Goal: Information Seeking & Learning: Learn about a topic

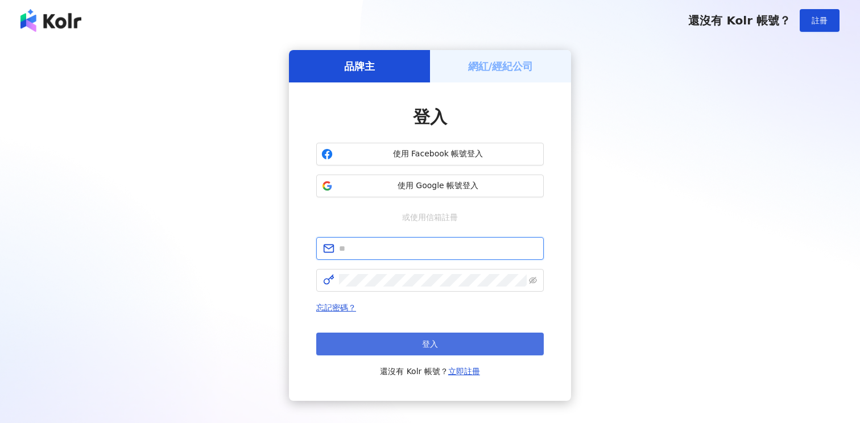
type input "**********"
click at [429, 346] on span "登入" at bounding box center [430, 343] width 16 height 9
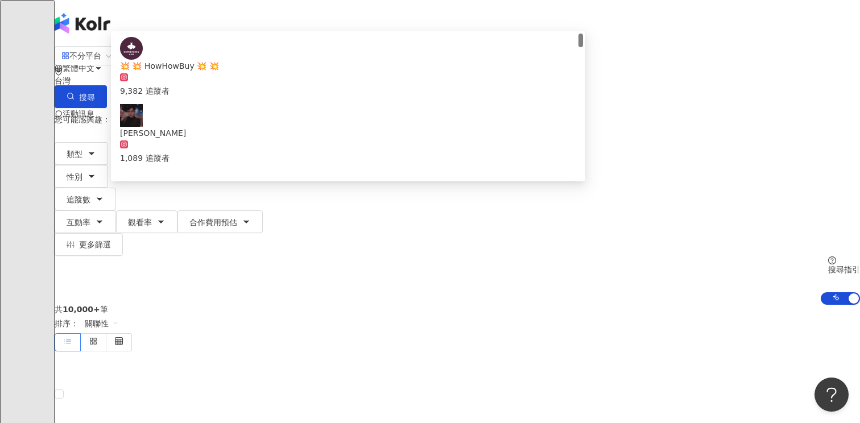
type input "******"
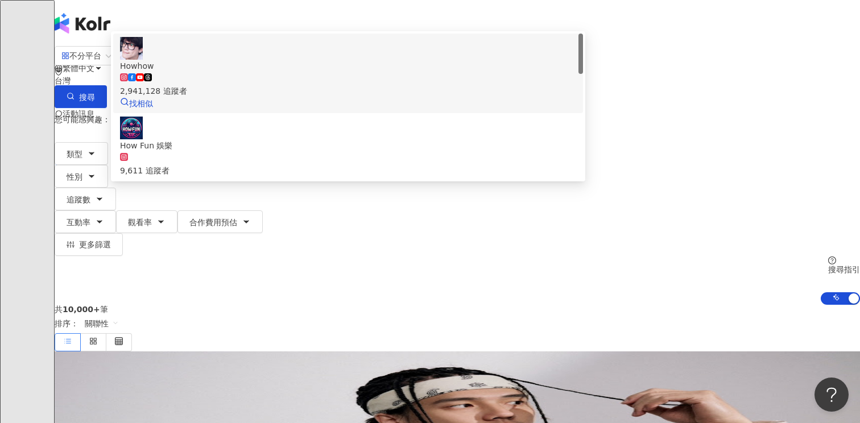
click at [327, 97] on div "2,941,128 追蹤者" at bounding box center [348, 91] width 456 height 13
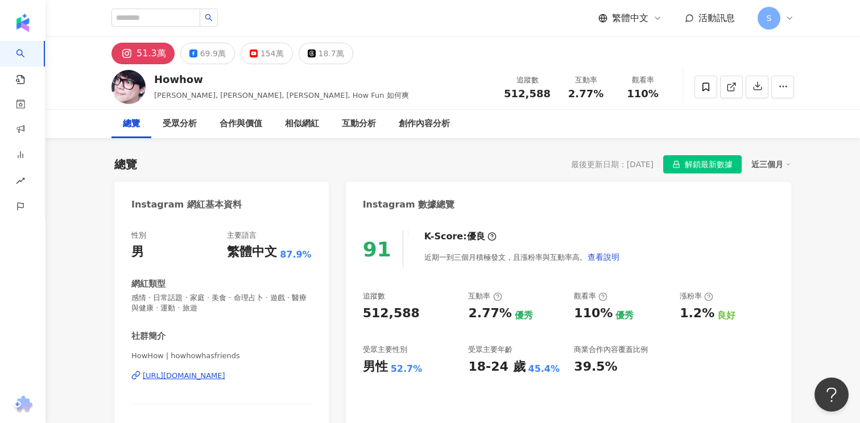
scroll to position [70, 0]
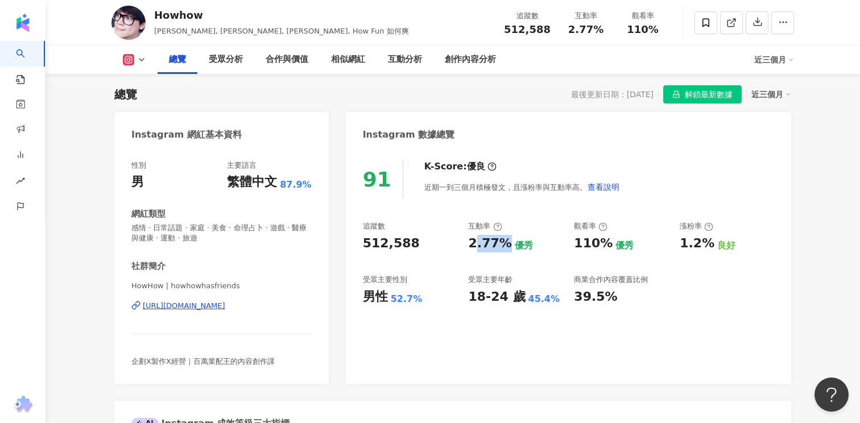
drag, startPoint x: 472, startPoint y: 246, endPoint x: 505, endPoint y: 246, distance: 33.0
click at [505, 246] on div "2.77%" at bounding box center [489, 244] width 43 height 18
click at [477, 244] on div "2.77%" at bounding box center [489, 244] width 43 height 18
drag, startPoint x: 470, startPoint y: 244, endPoint x: 504, endPoint y: 244, distance: 34.1
click at [505, 244] on div "2.77%" at bounding box center [489, 244] width 43 height 18
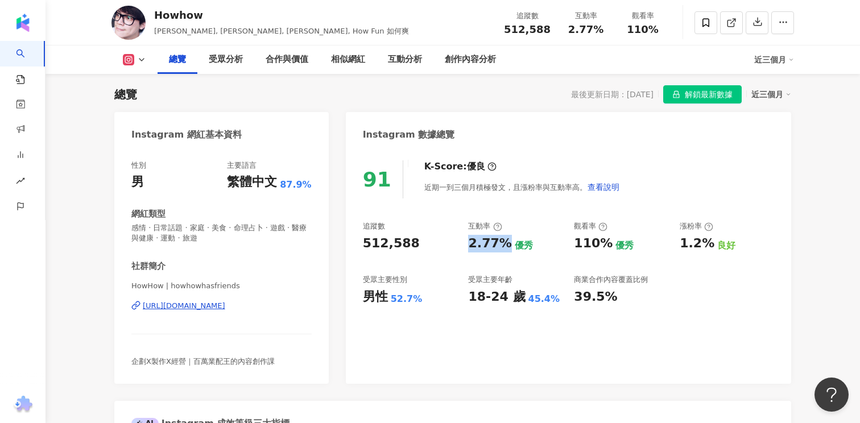
copy div "2.77%"
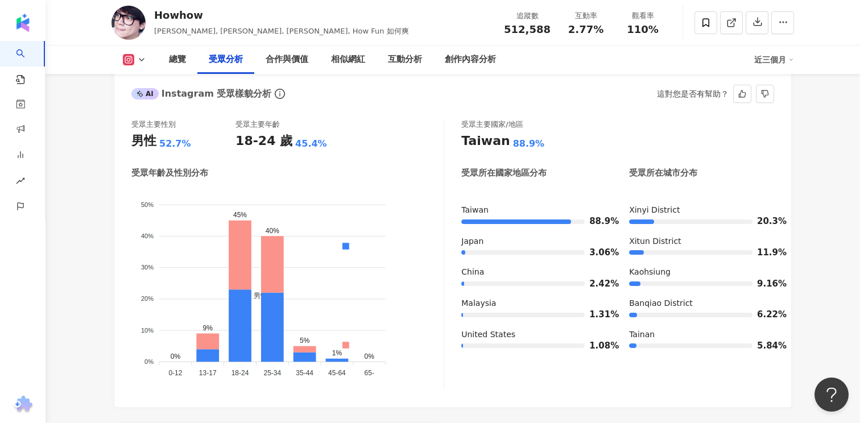
scroll to position [995, 0]
